Goal: Task Accomplishment & Management: Use online tool/utility

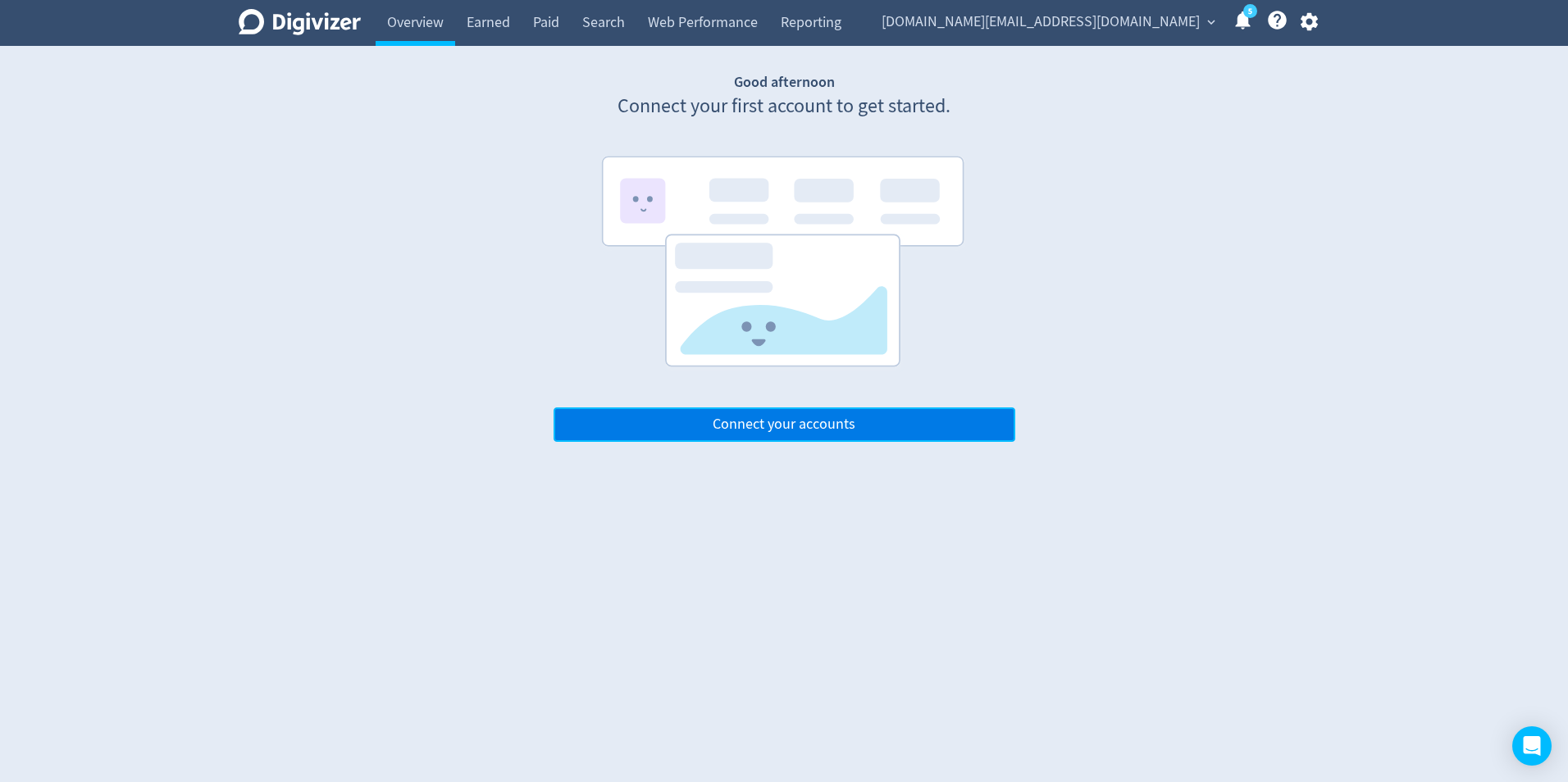
click at [882, 421] on button "Connect your accounts" at bounding box center [784, 424] width 461 height 34
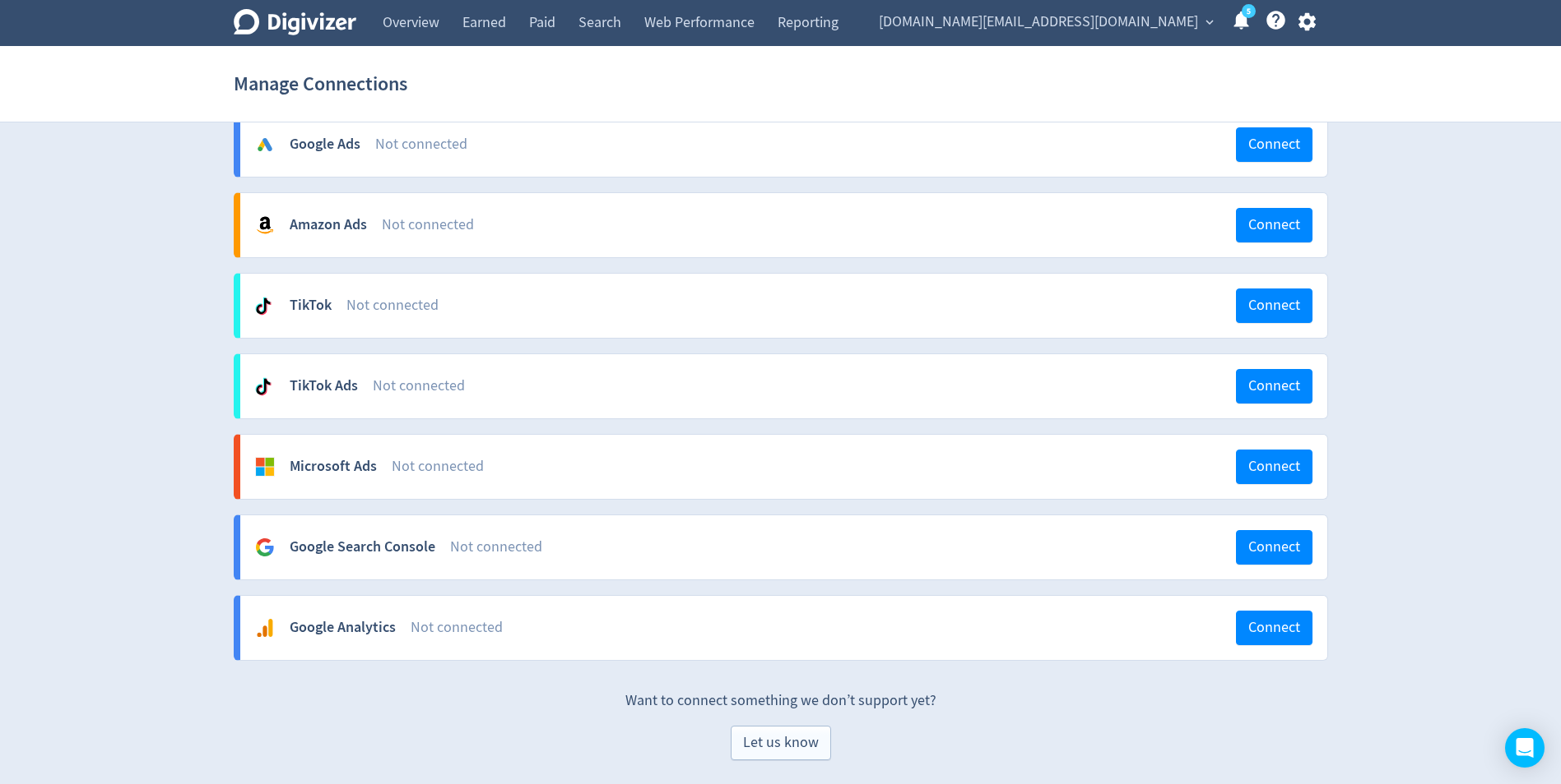
scroll to position [461, 0]
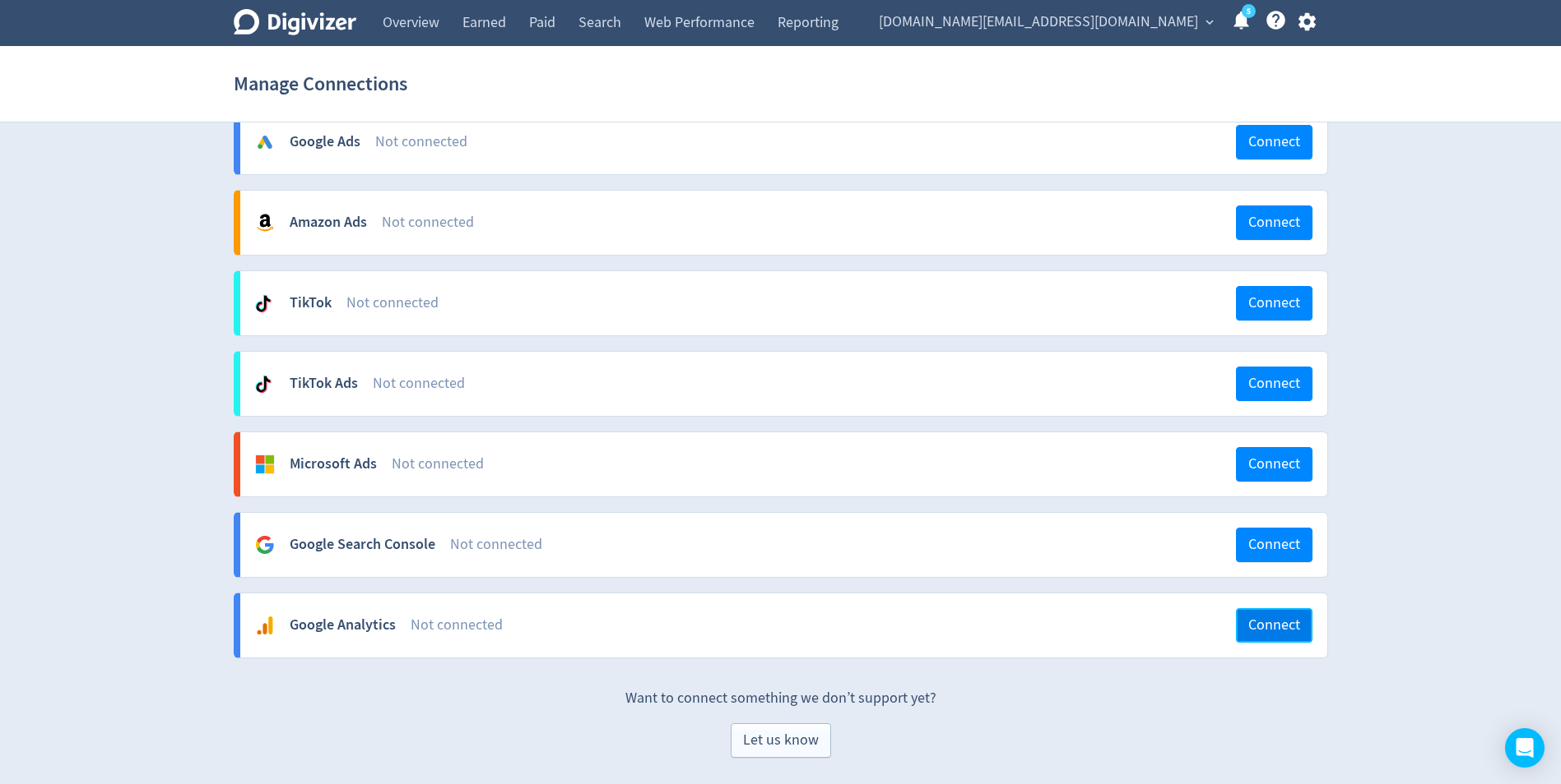
click at [1254, 631] on span "Connect" at bounding box center [1274, 625] width 52 height 15
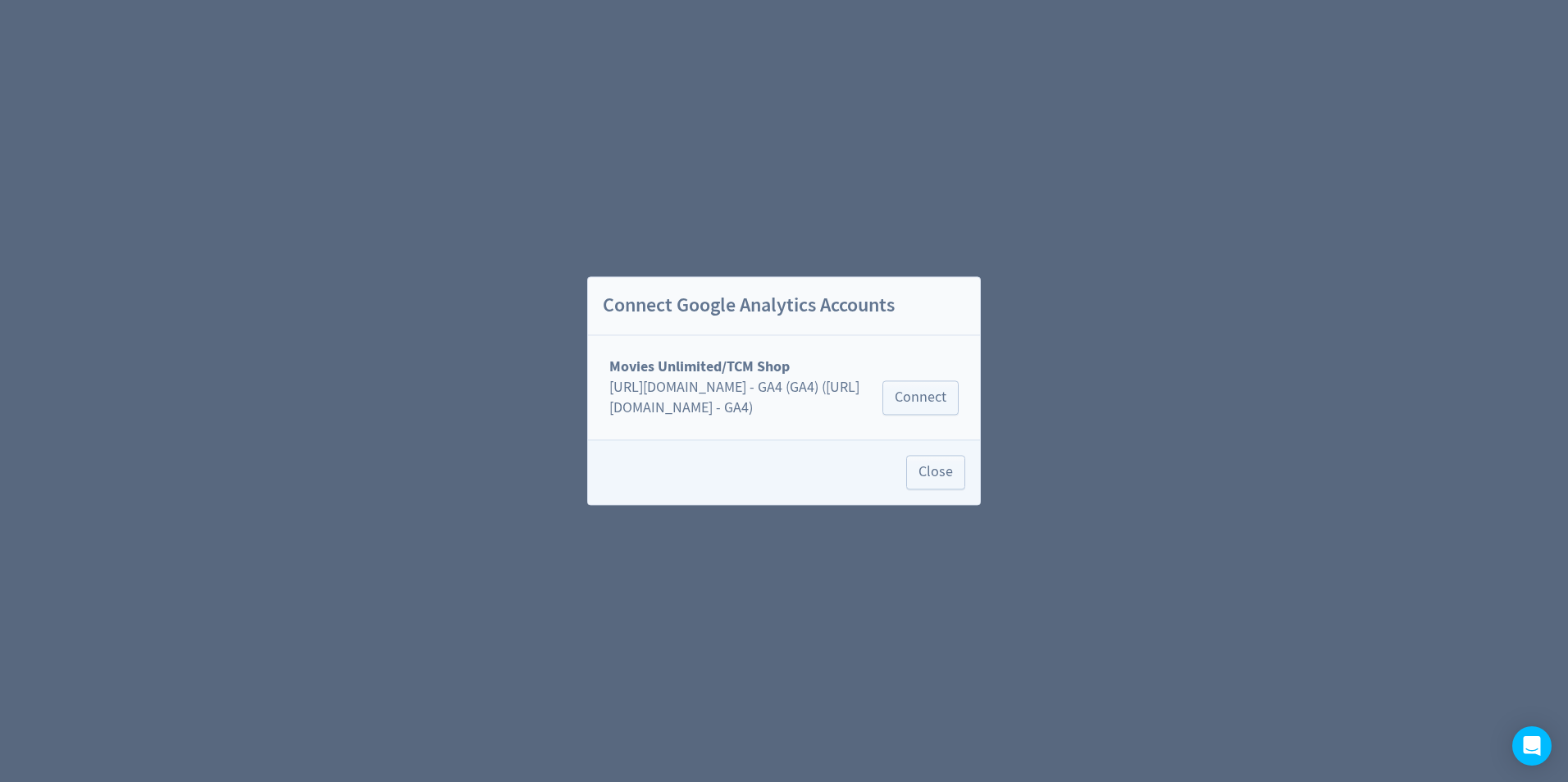
drag, startPoint x: 566, startPoint y: 111, endPoint x: 558, endPoint y: 109, distance: 8.2
click at [566, 111] on div "Connect Google Analytics Accounts Movies Unlimited/TCM Shop http://www.moviesun…" at bounding box center [784, 391] width 1568 height 782
